Goal: Find specific page/section: Find specific page/section

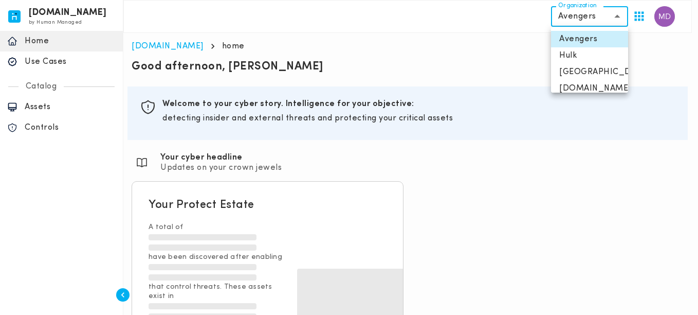
click at [599, 19] on body "invicta.io by Human Managed {"resourceSet":[{"resourceId":"invicta-io/web/nav-s…" at bounding box center [349, 173] width 698 height 346
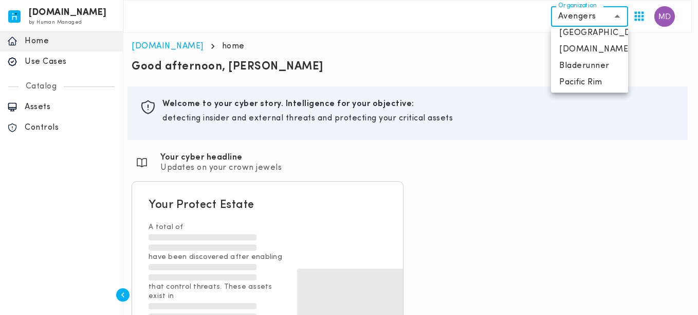
scroll to position [41, 0]
click at [582, 79] on li "Pacific Rim" at bounding box center [589, 80] width 77 height 16
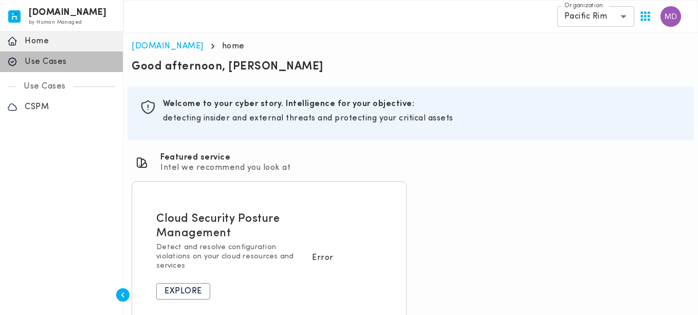
click at [76, 66] on p "Use Cases" at bounding box center [70, 62] width 91 height 10
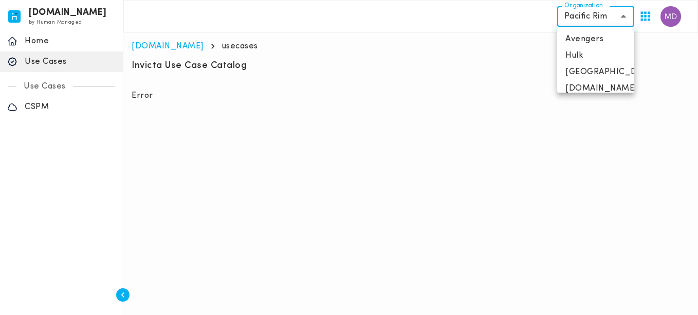
click at [608, 16] on body "invicta.io by Human Managed {"resourceSet":[{"resourceId":"invicta-io/web/nav-s…" at bounding box center [349, 54] width 698 height 109
click at [594, 39] on li "Avengers" at bounding box center [596, 39] width 77 height 16
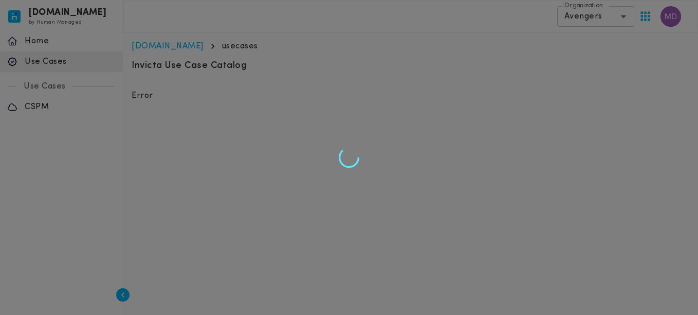
click at [594, 39] on li "Avengers" at bounding box center [596, 33] width 58 height 9
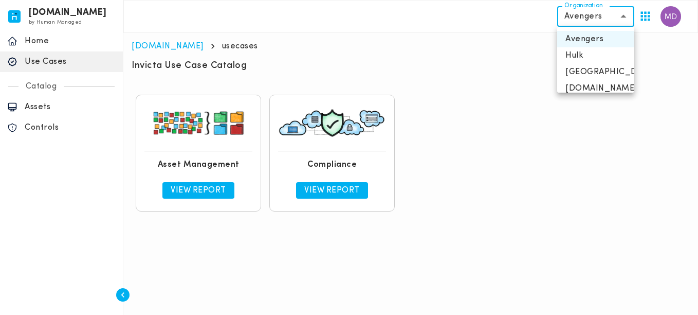
click at [601, 19] on body "invicta.io by Human Managed {"resourceSet":[{"resourceId":"invicta-io/web/nav-s…" at bounding box center [349, 112] width 698 height 224
click at [594, 70] on li "Brazil" at bounding box center [596, 72] width 77 height 16
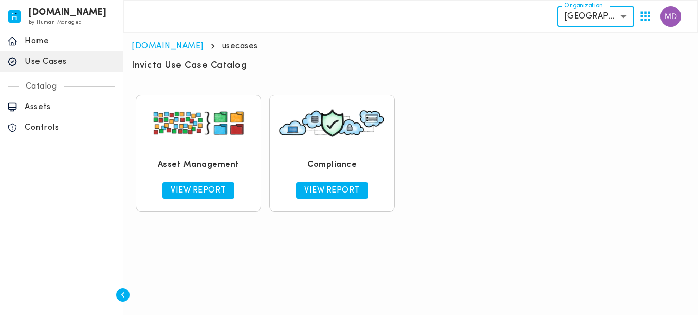
type input "**********"
